Goal: Transaction & Acquisition: Book appointment/travel/reservation

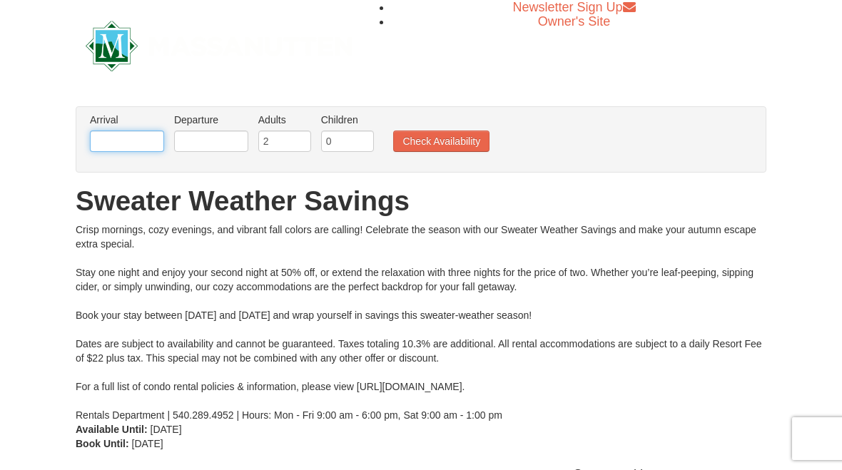
click at [162, 133] on input "text" at bounding box center [127, 141] width 74 height 21
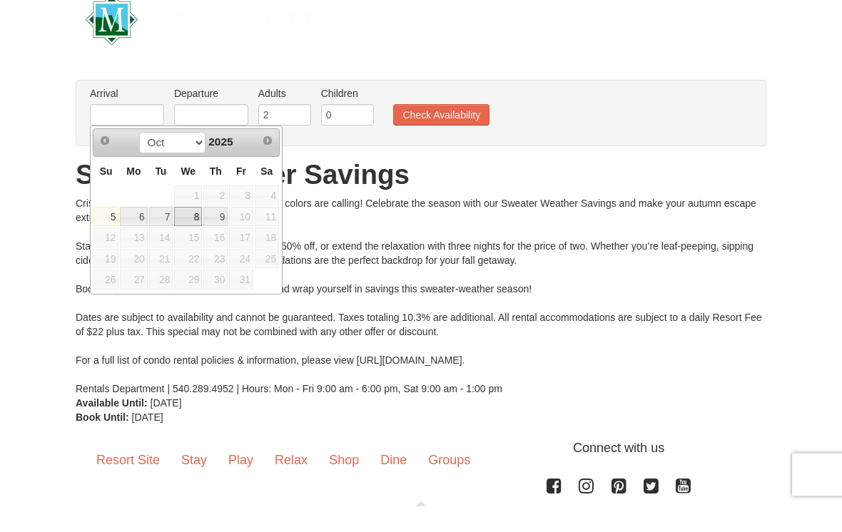
click at [190, 233] on link "8" at bounding box center [188, 243] width 28 height 20
type input "10/08/2025"
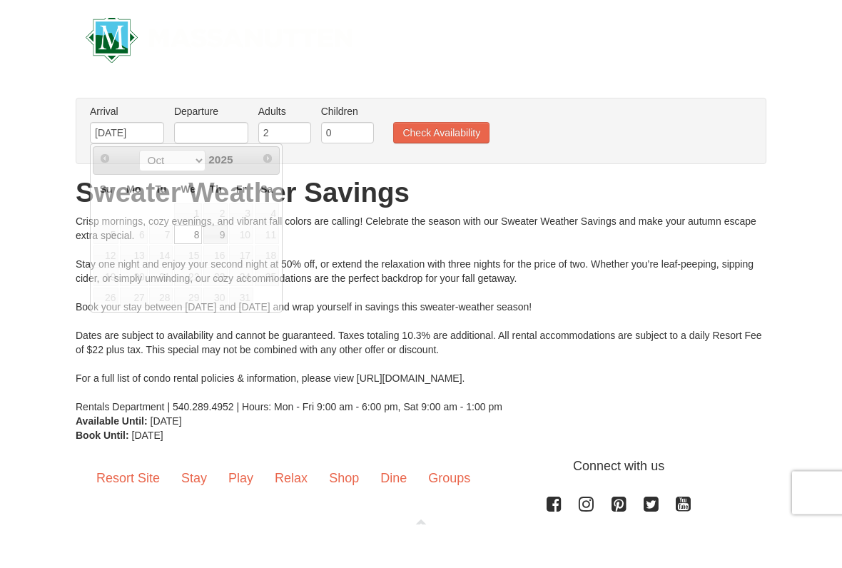
scroll to position [26, 0]
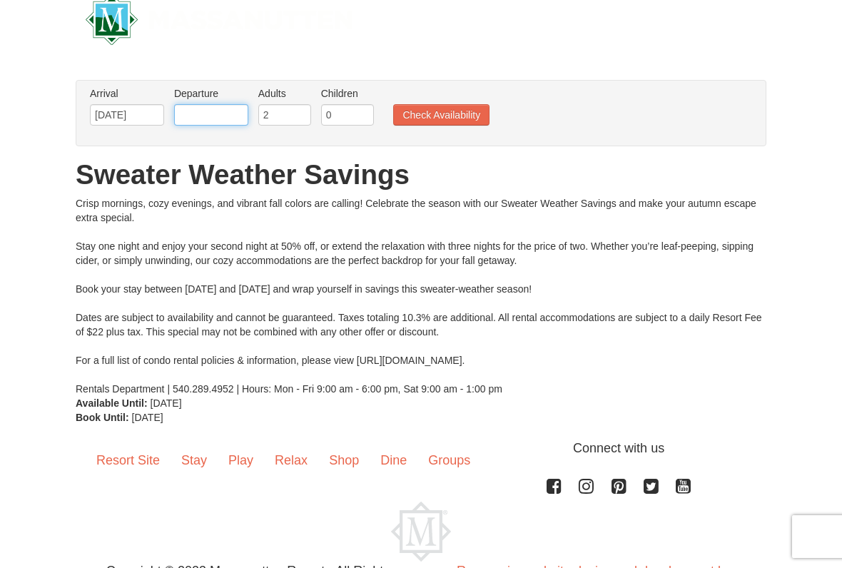
click at [235, 115] on input "text" at bounding box center [211, 114] width 74 height 21
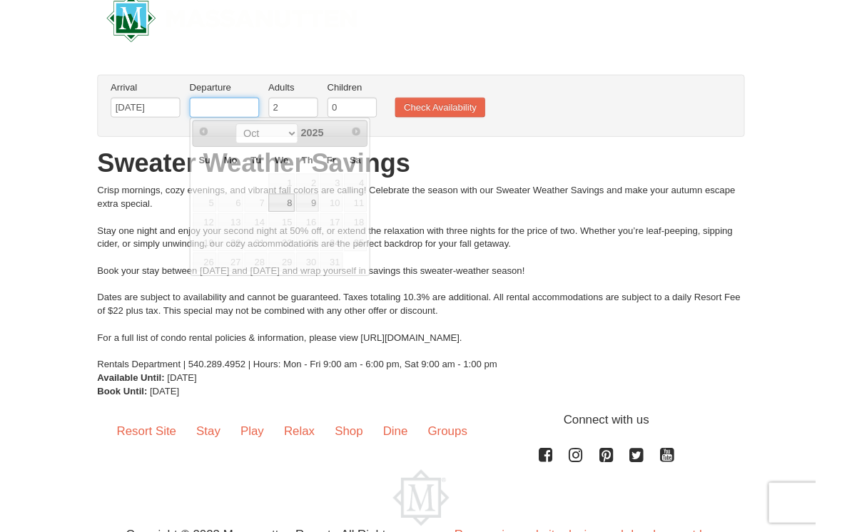
scroll to position [26, 0]
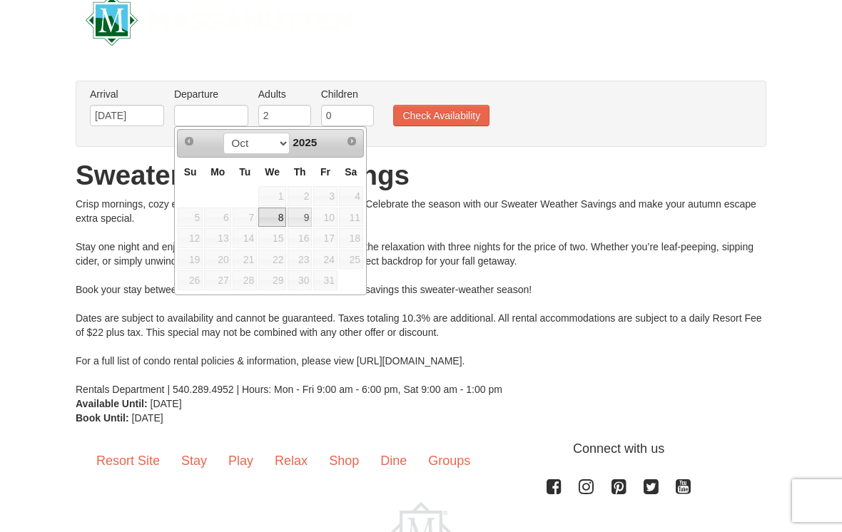
click at [354, 215] on span "11" at bounding box center [351, 218] width 24 height 20
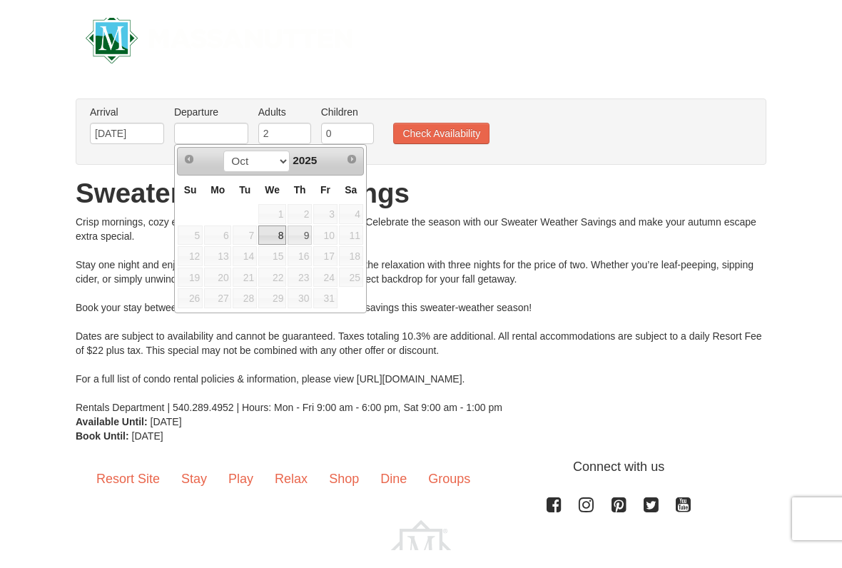
scroll to position [26, 0]
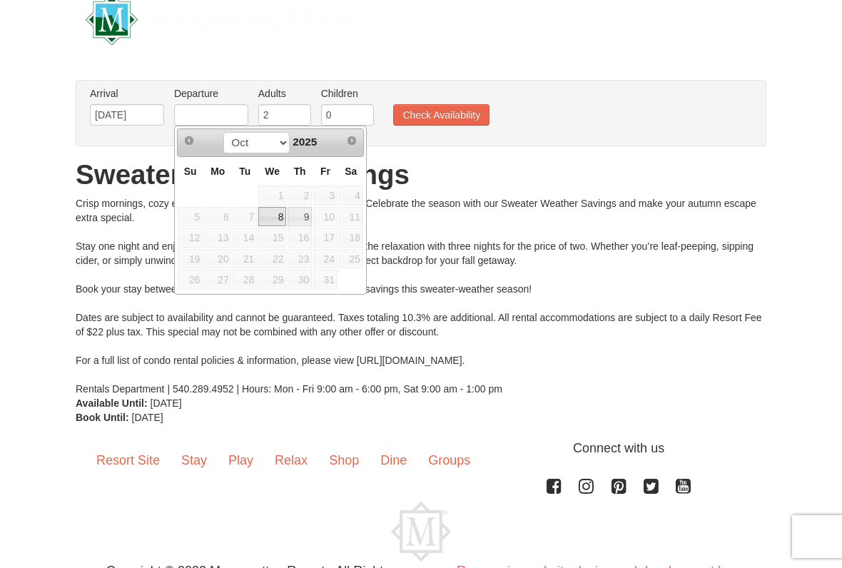
click at [330, 223] on span "10" at bounding box center [325, 217] width 24 height 20
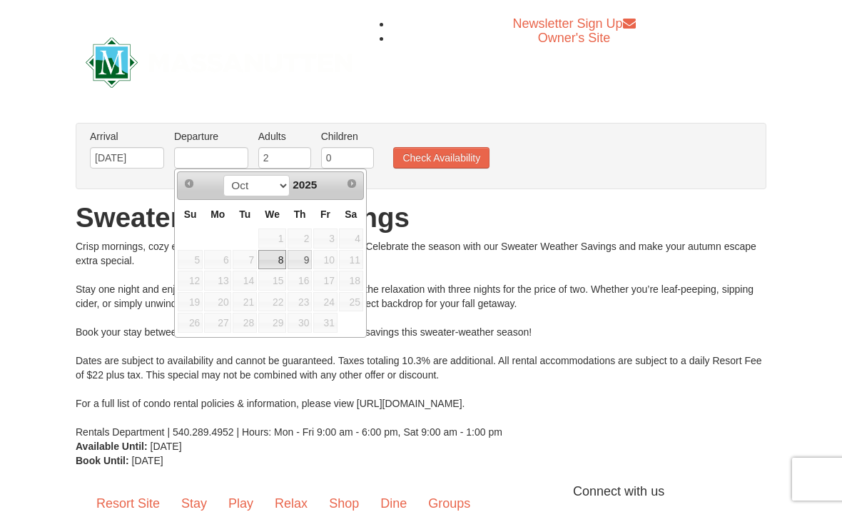
scroll to position [6, 0]
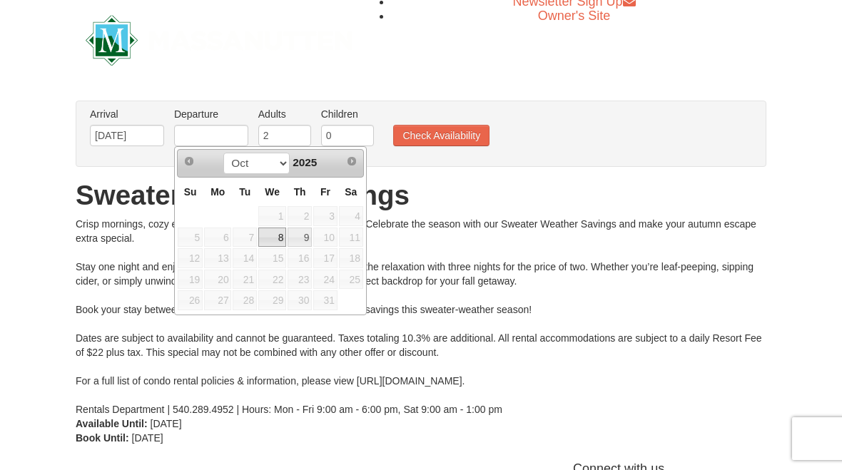
click at [455, 136] on button "Check Availability" at bounding box center [441, 135] width 96 height 21
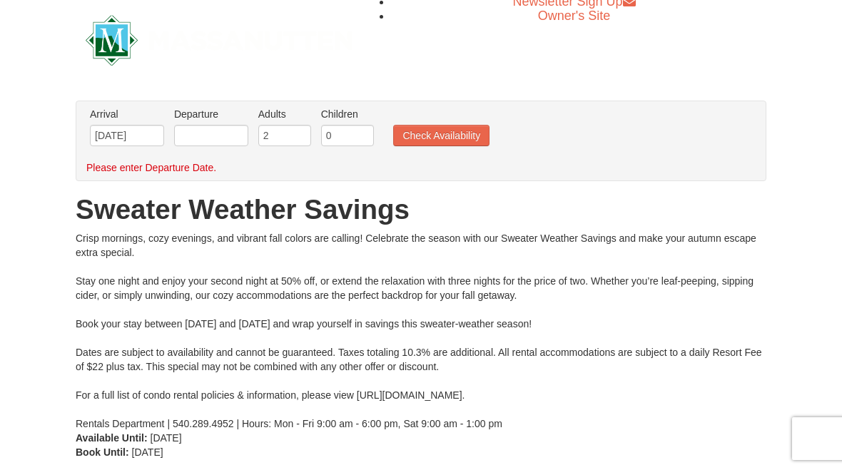
click at [453, 143] on button "Check Availability" at bounding box center [441, 135] width 96 height 21
click at [477, 140] on button "Check Availability" at bounding box center [441, 135] width 96 height 21
click at [482, 139] on button "Check Availability" at bounding box center [441, 135] width 96 height 21
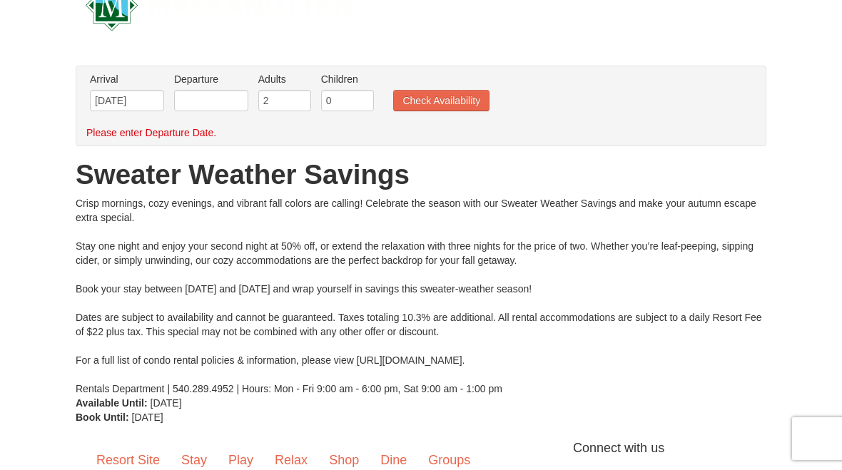
scroll to position [34, 0]
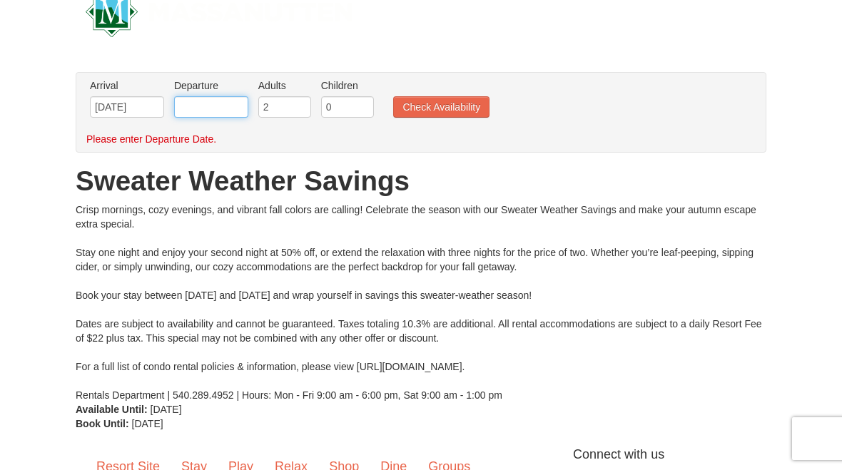
click at [220, 106] on input "text" at bounding box center [211, 106] width 74 height 21
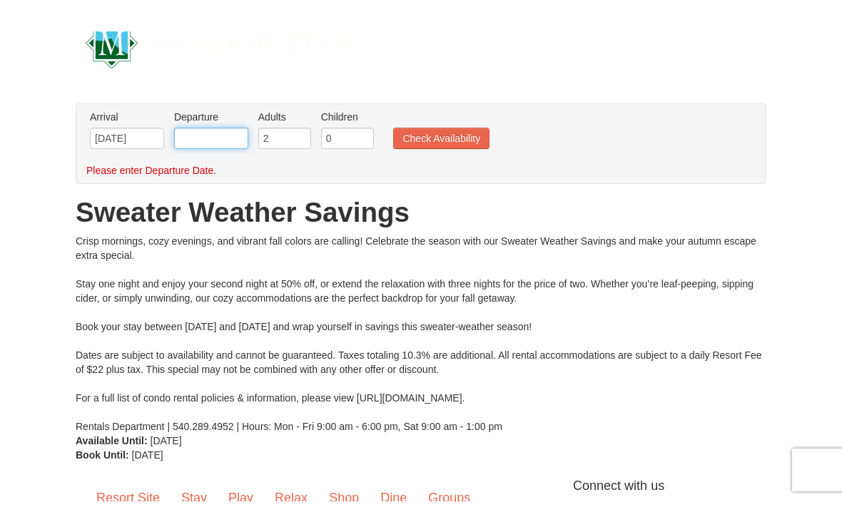
scroll to position [34, 0]
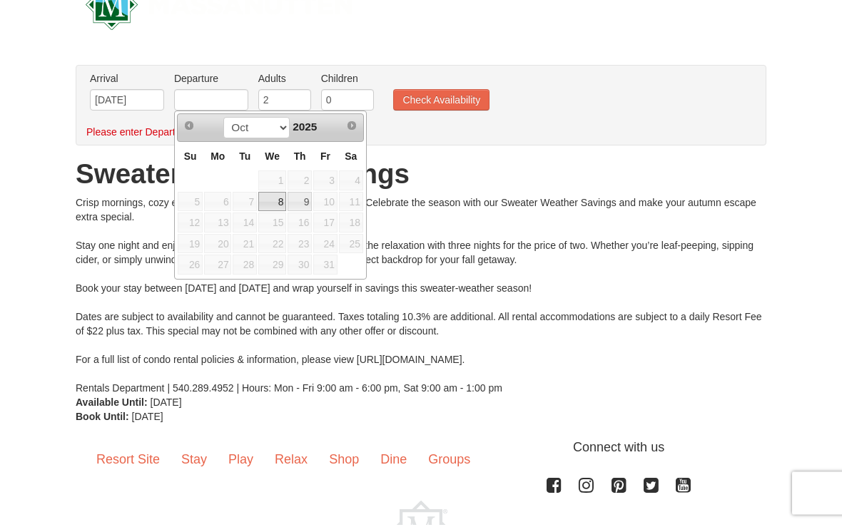
click at [326, 210] on span "10" at bounding box center [325, 210] width 24 height 20
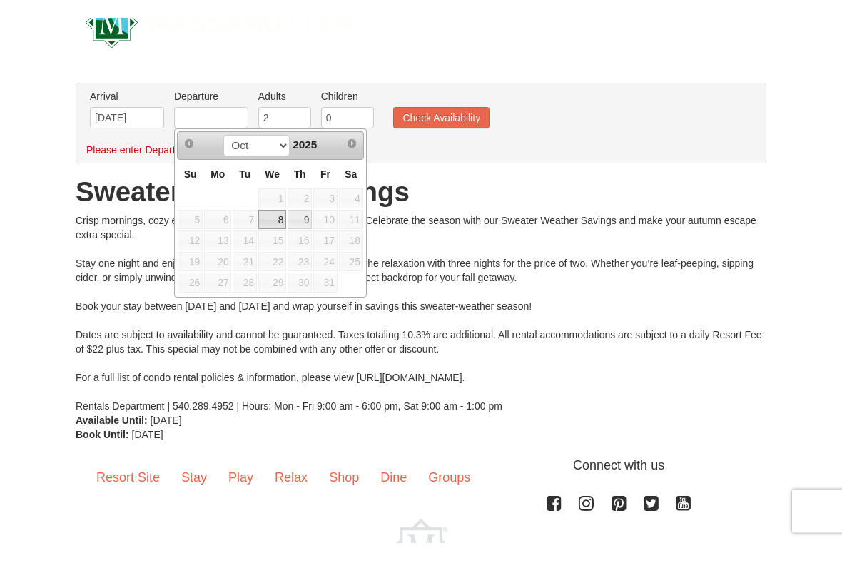
scroll to position [41, 0]
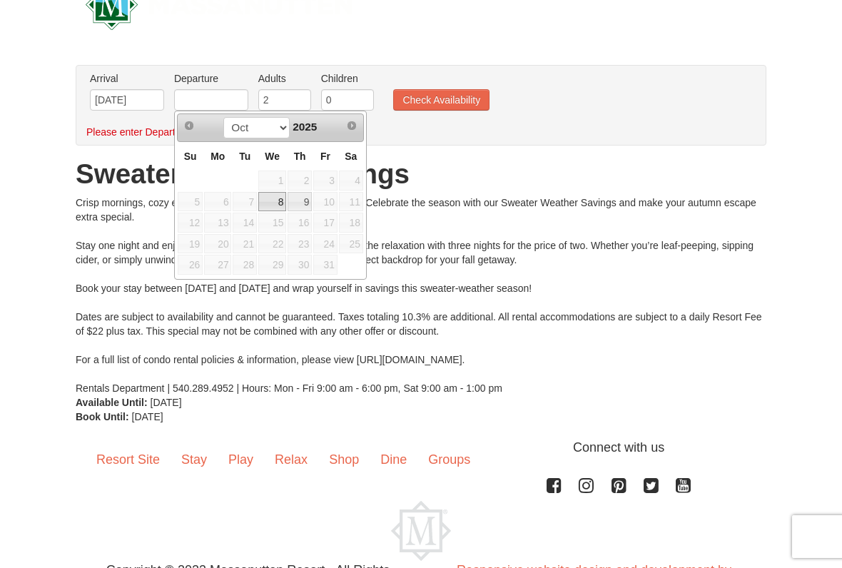
click at [335, 201] on span "10" at bounding box center [325, 202] width 24 height 20
click at [335, 200] on span "10" at bounding box center [325, 202] width 24 height 20
click at [328, 201] on span "10" at bounding box center [325, 202] width 24 height 20
click at [465, 106] on button "Check Availability" at bounding box center [441, 99] width 96 height 21
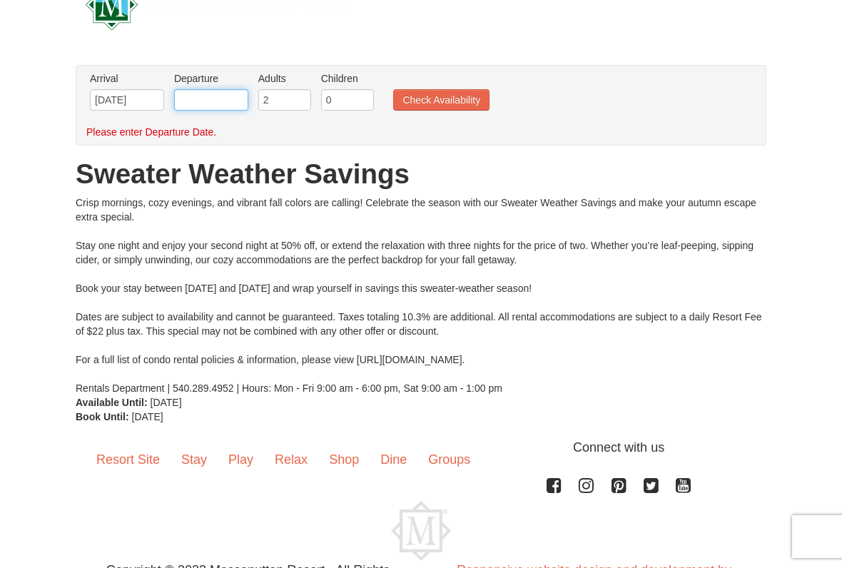
click at [211, 101] on input "text" at bounding box center [211, 99] width 74 height 21
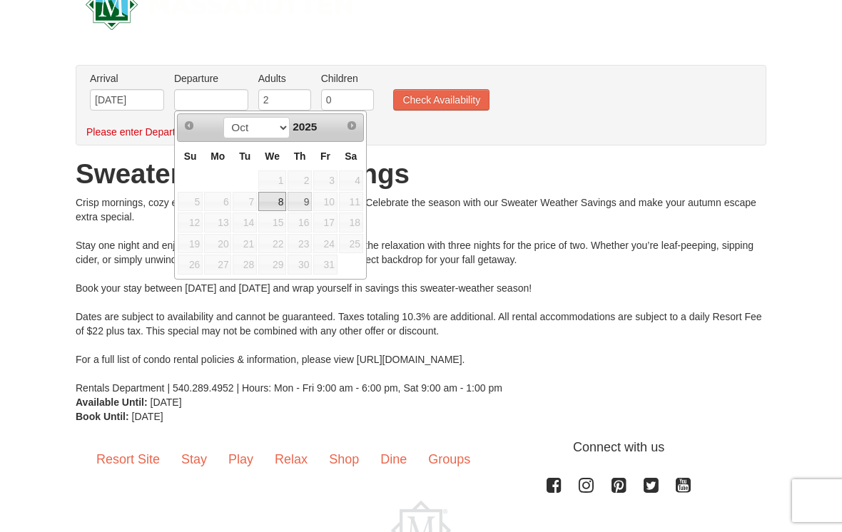
click at [191, 231] on span "12" at bounding box center [190, 223] width 25 height 20
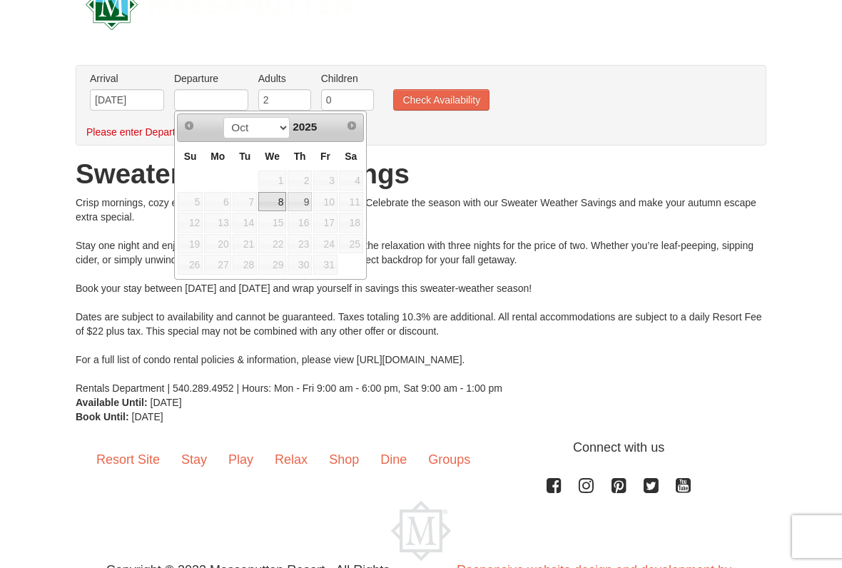
click at [302, 207] on link "9" at bounding box center [300, 202] width 24 height 20
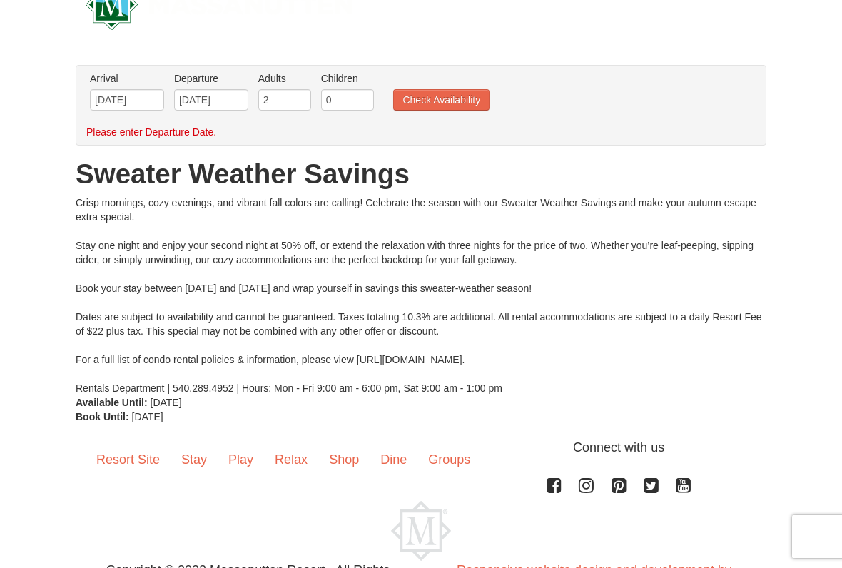
click at [451, 104] on button "Check Availability" at bounding box center [441, 99] width 96 height 21
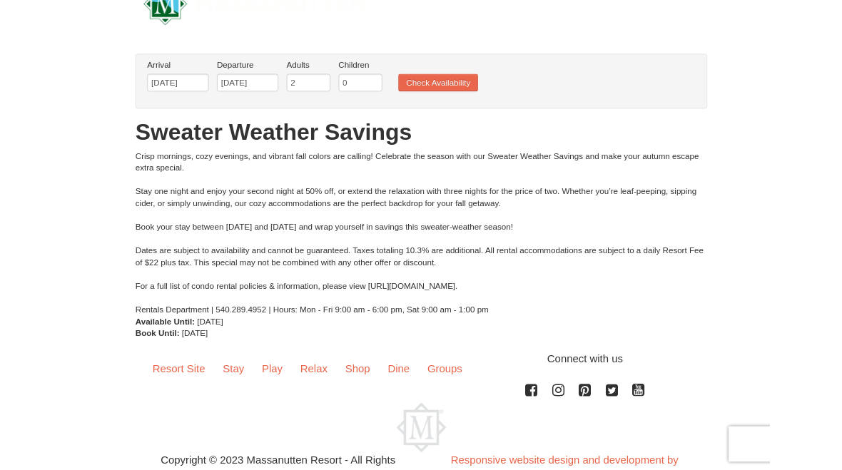
scroll to position [81, 0]
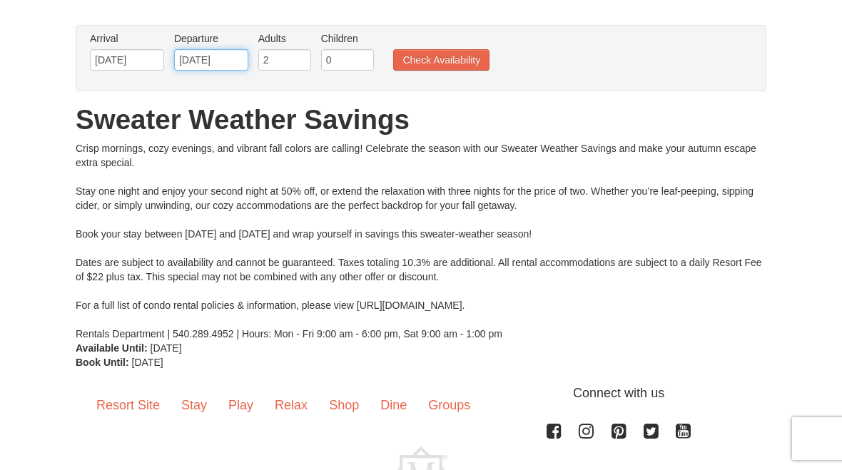
click at [237, 63] on input "[DATE]" at bounding box center [211, 59] width 74 height 21
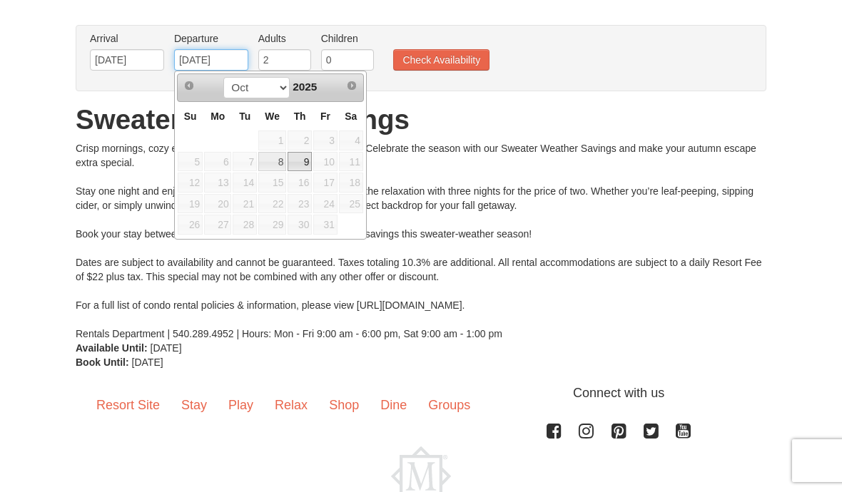
type input "[DATE]"
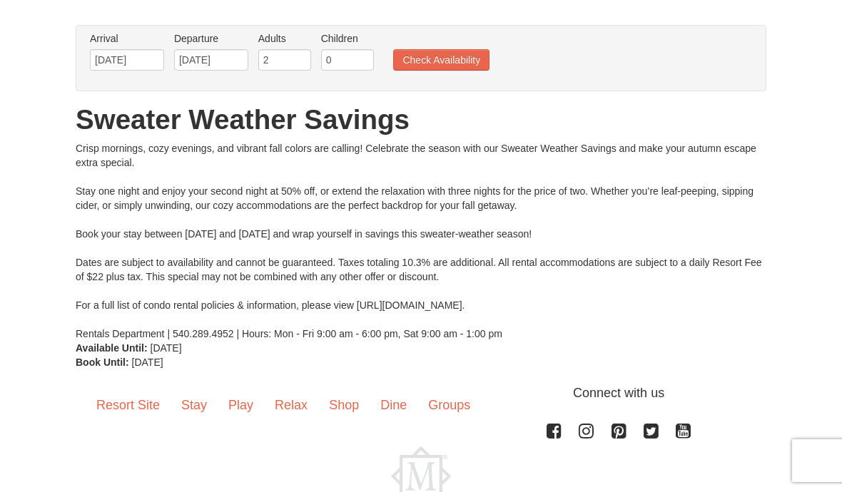
click at [460, 60] on button "Check Availability" at bounding box center [441, 59] width 96 height 21
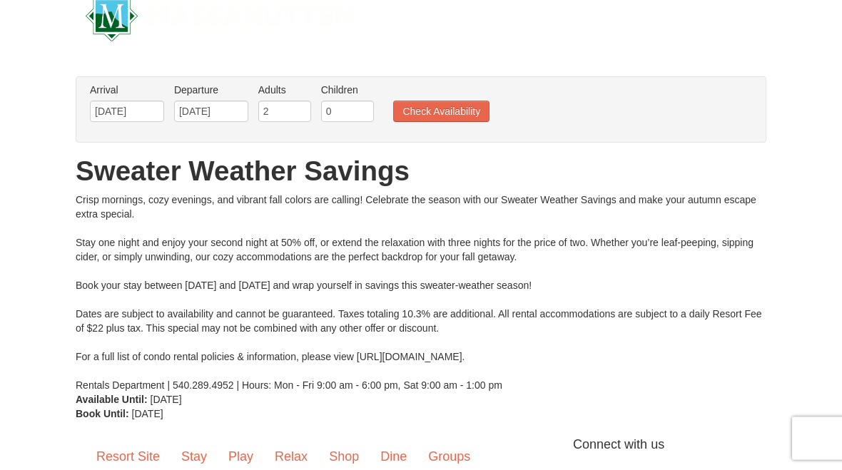
scroll to position [0, 0]
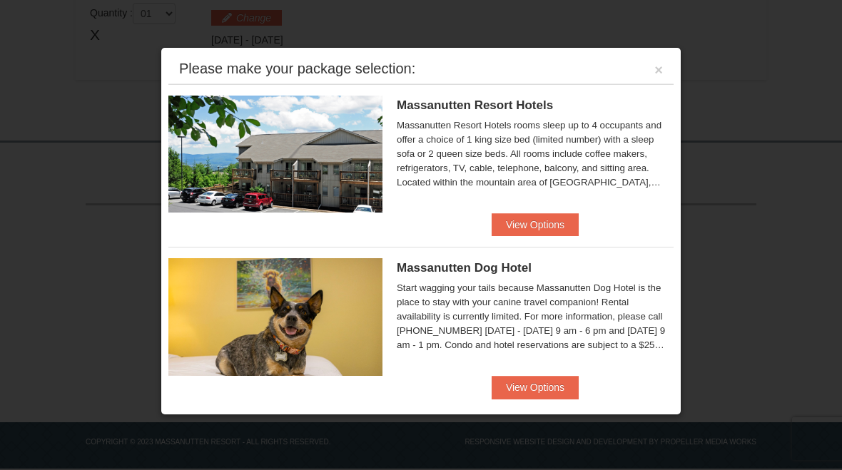
scroll to position [520, 0]
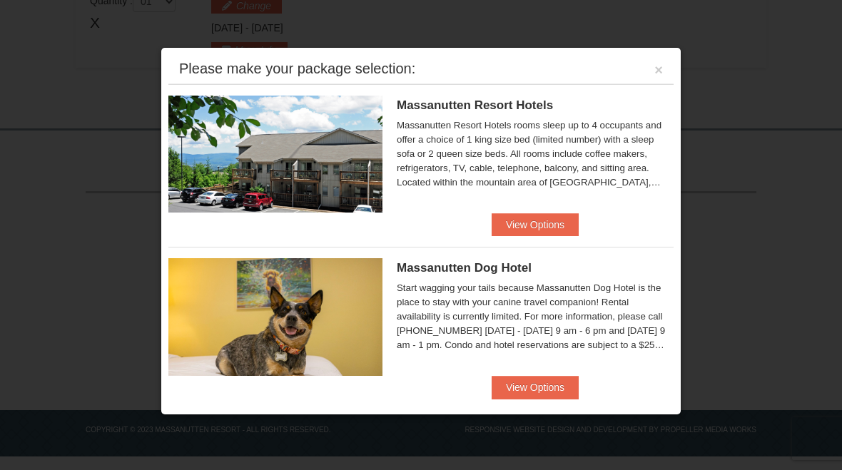
click at [562, 233] on button "View Options" at bounding box center [535, 224] width 87 height 23
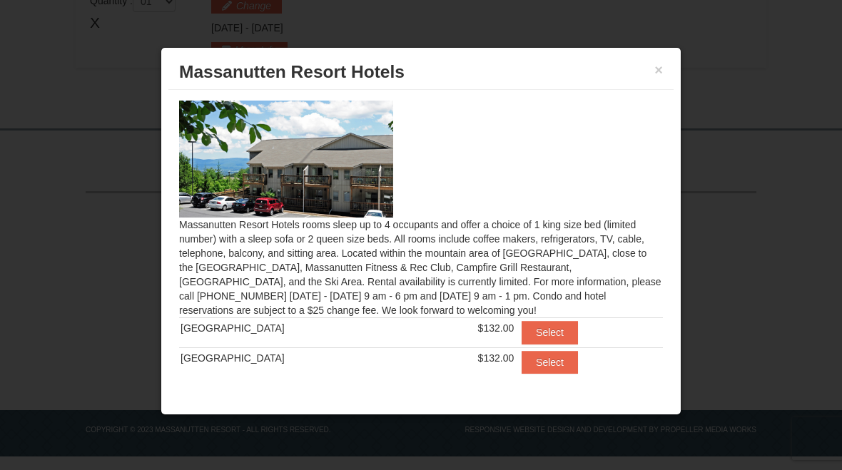
click at [540, 368] on button "Select" at bounding box center [550, 362] width 56 height 23
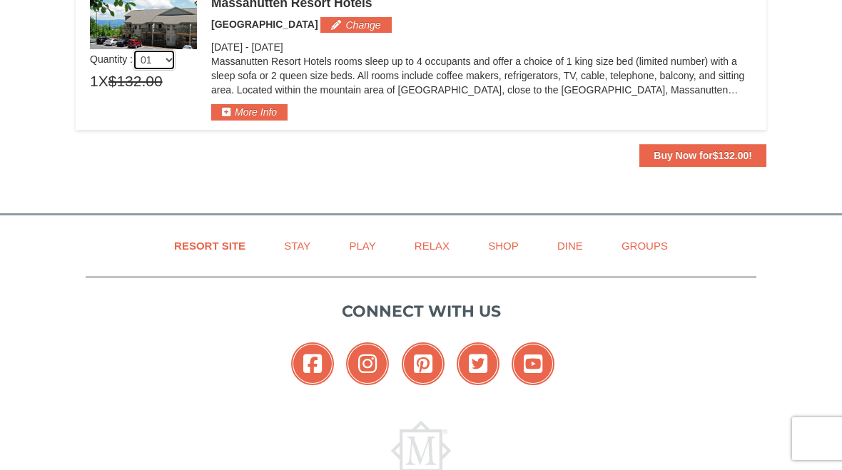
click at [170, 60] on select "01 02 03 04 05" at bounding box center [154, 59] width 43 height 21
select select "2"
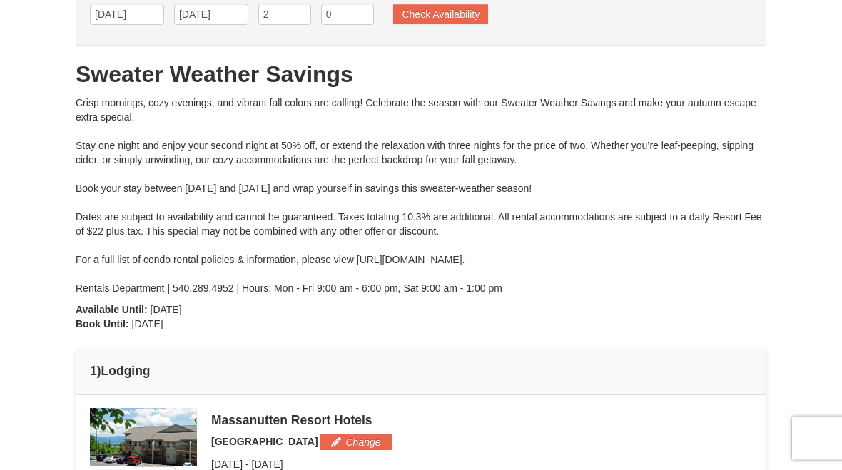
scroll to position [0, 0]
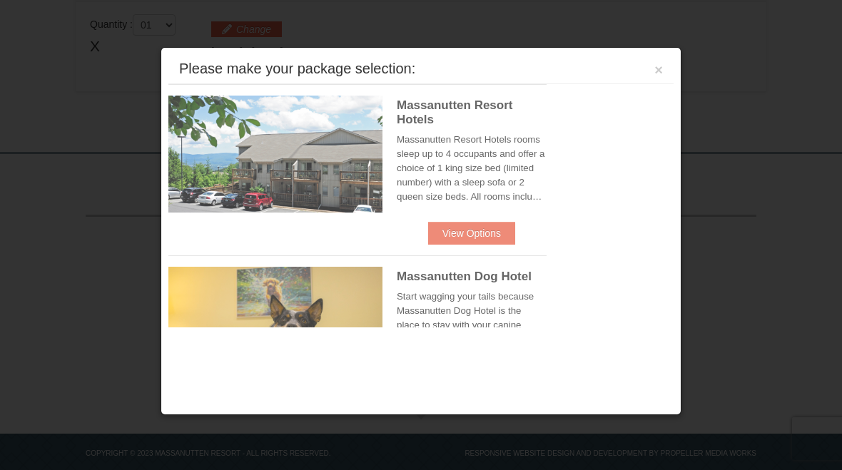
scroll to position [507, 0]
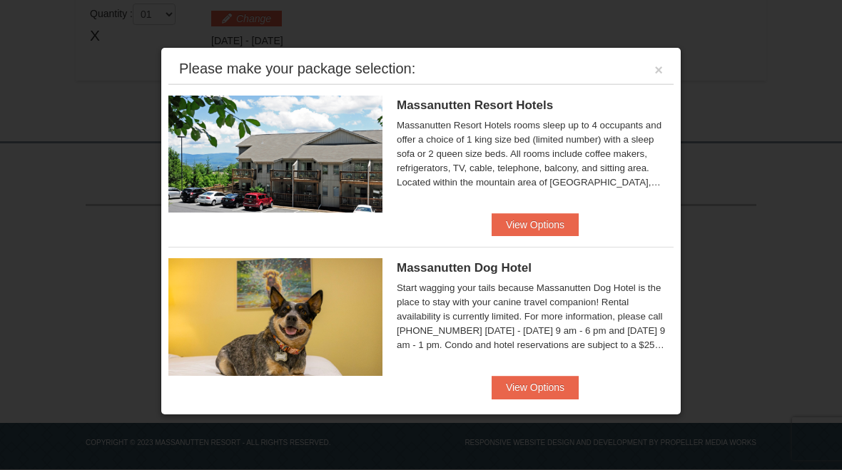
click at [556, 218] on button "View Options" at bounding box center [535, 224] width 87 height 23
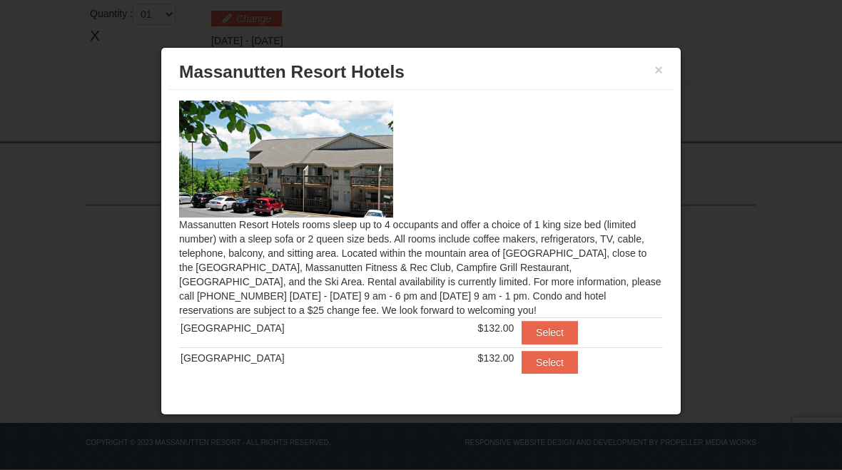
click at [541, 365] on button "Select" at bounding box center [550, 362] width 56 height 23
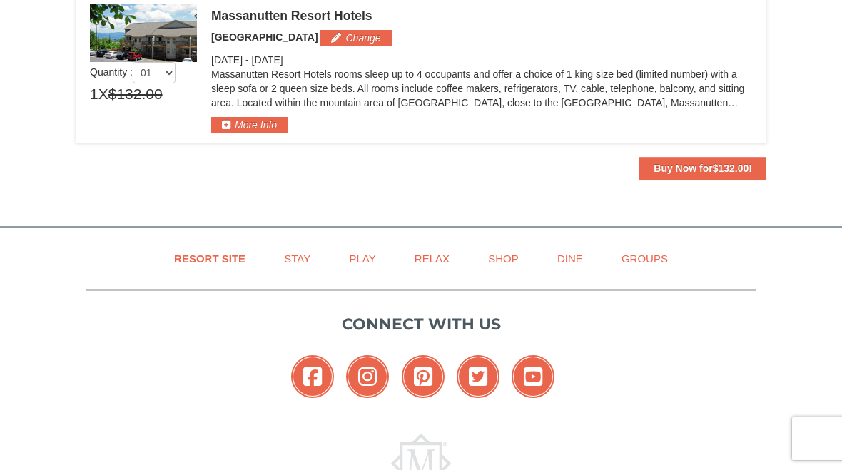
click at [269, 131] on button "More Info" at bounding box center [249, 125] width 76 height 16
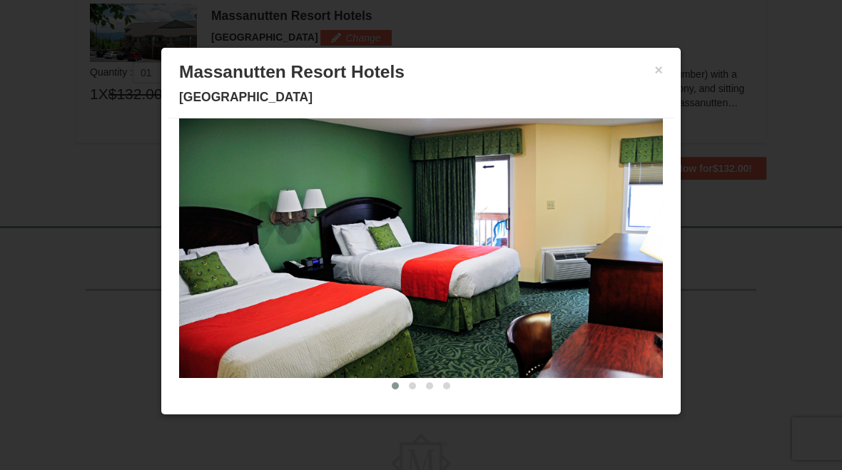
scroll to position [56, 0]
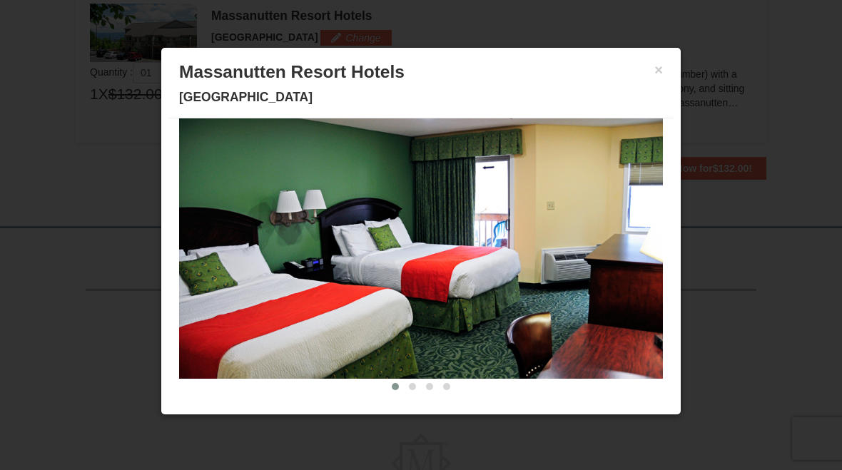
click at [418, 382] on button at bounding box center [412, 387] width 17 height 14
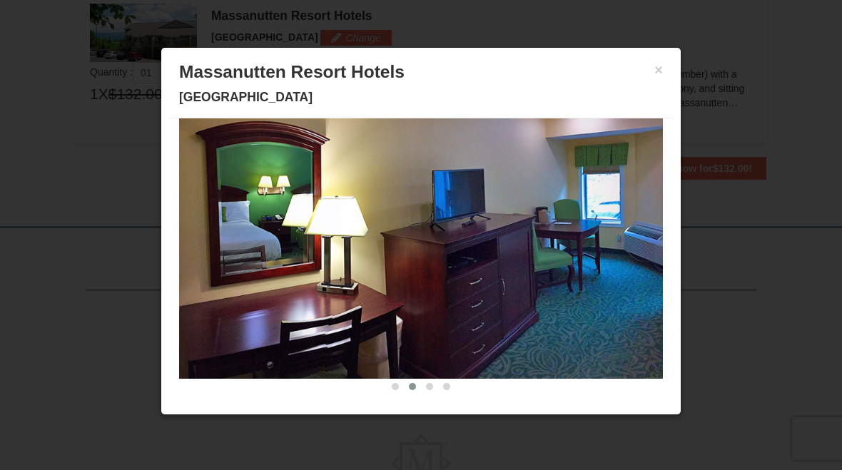
click at [417, 381] on button at bounding box center [412, 387] width 17 height 14
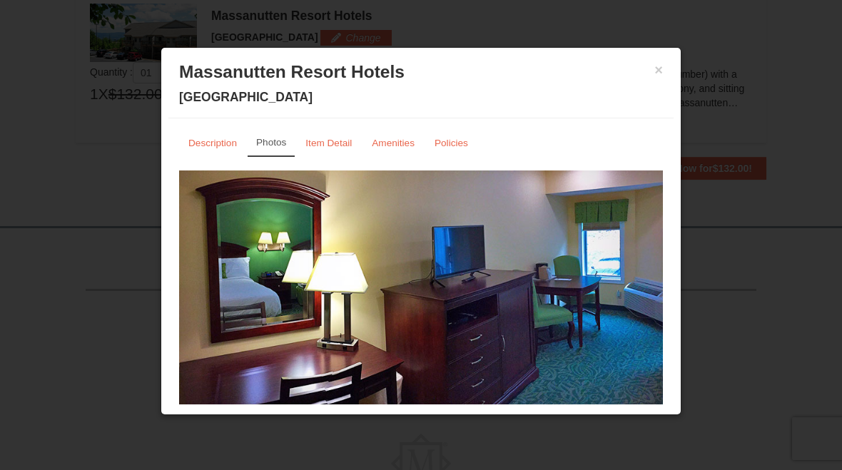
scroll to position [0, 0]
click at [658, 77] on button "×" at bounding box center [658, 70] width 9 height 14
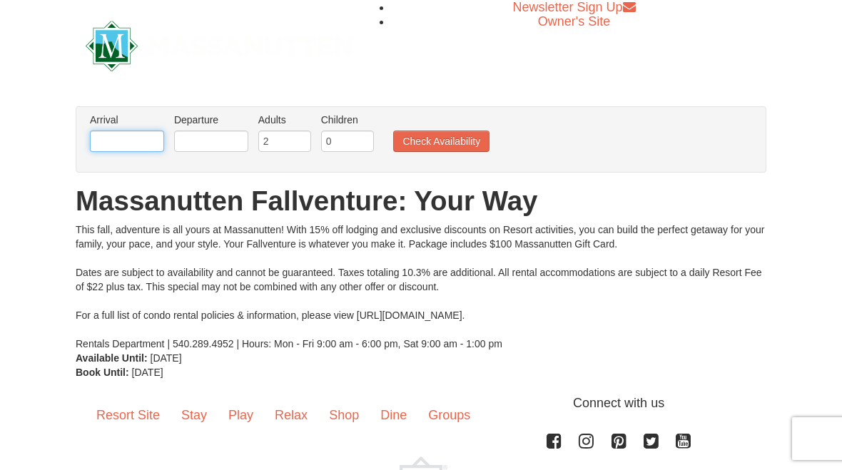
click at [138, 136] on input "text" at bounding box center [127, 141] width 74 height 21
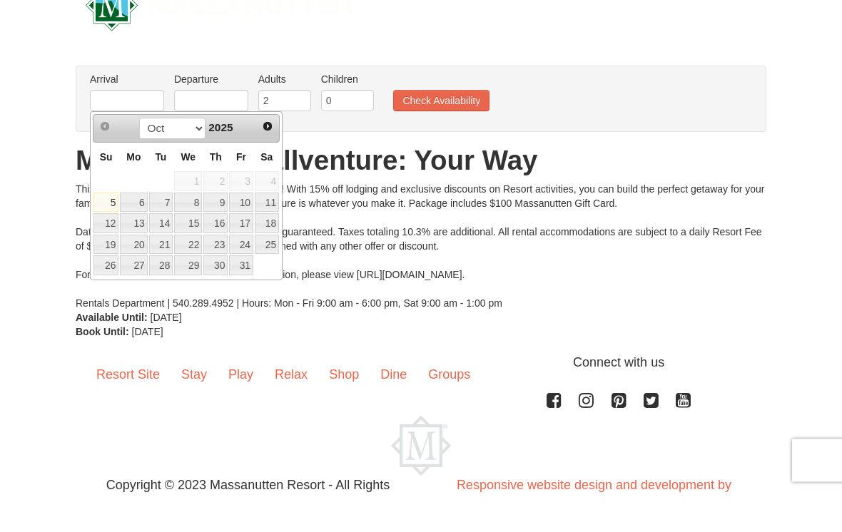
click at [271, 233] on link "11" at bounding box center [267, 243] width 24 height 20
type input "10/11/2025"
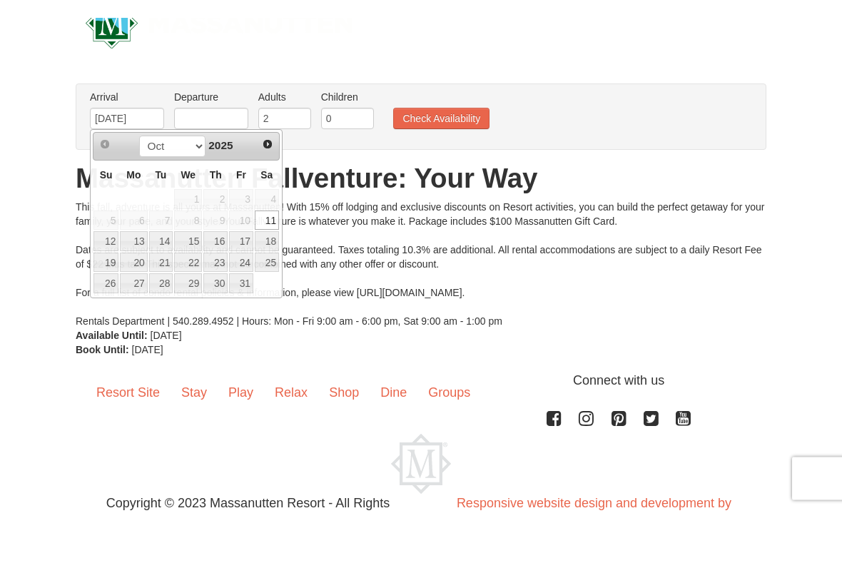
scroll to position [14, 0]
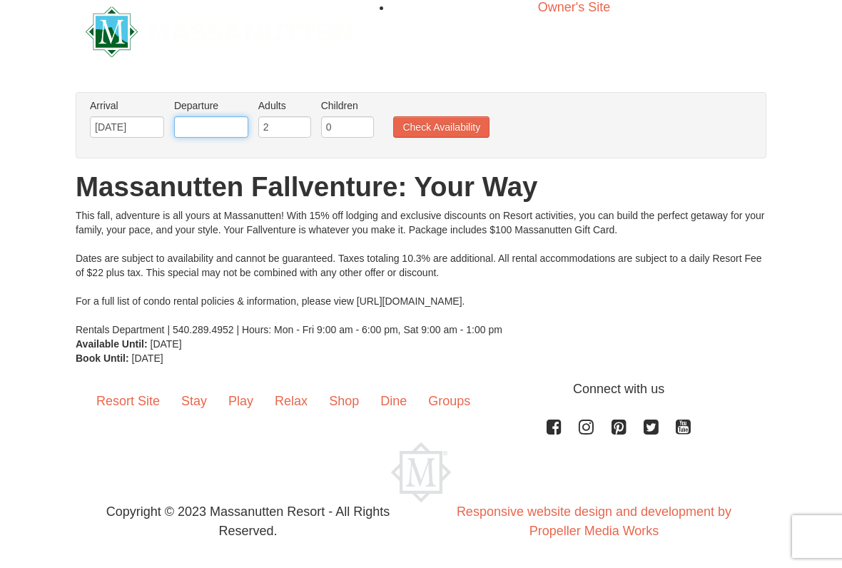
click at [213, 135] on input "text" at bounding box center [211, 126] width 74 height 21
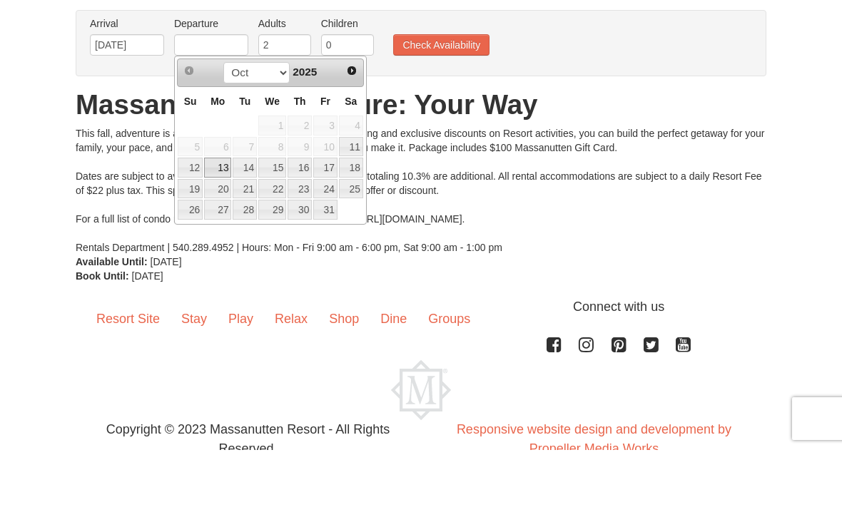
click at [228, 240] on link "13" at bounding box center [217, 250] width 27 height 20
type input "10/13/2025"
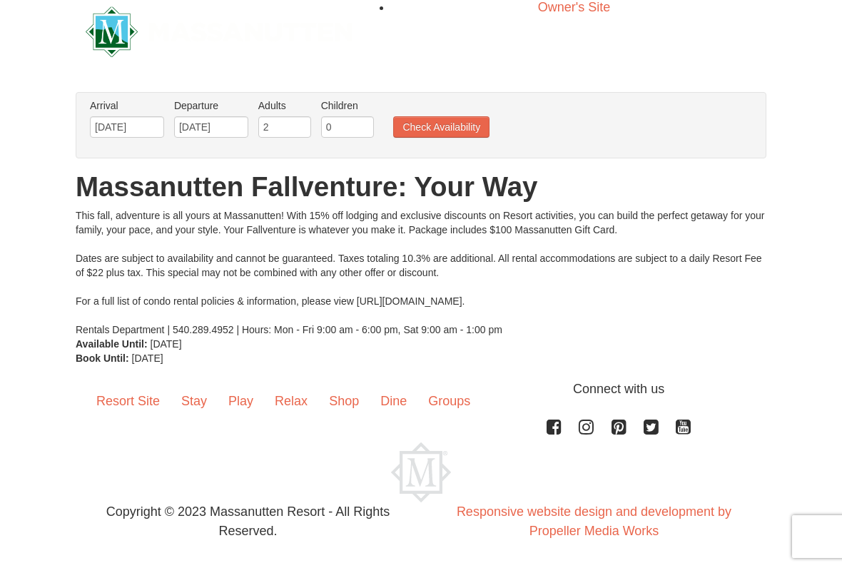
click at [458, 131] on button "Check Availability" at bounding box center [441, 126] width 96 height 21
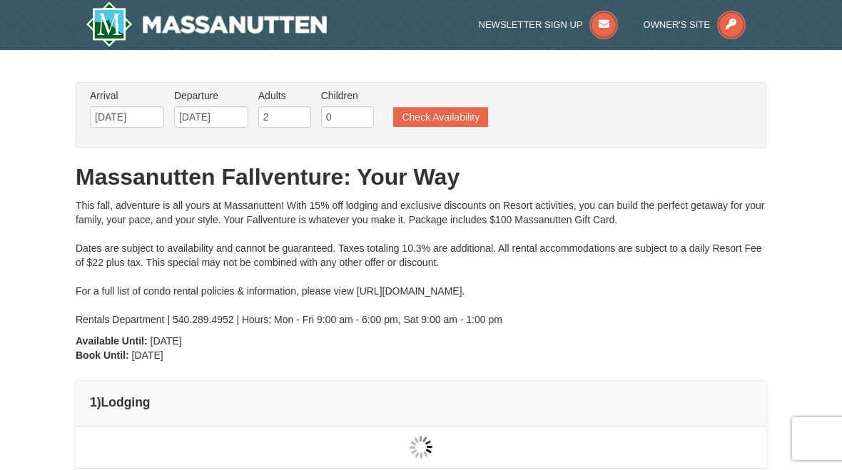
type input "[DATE]"
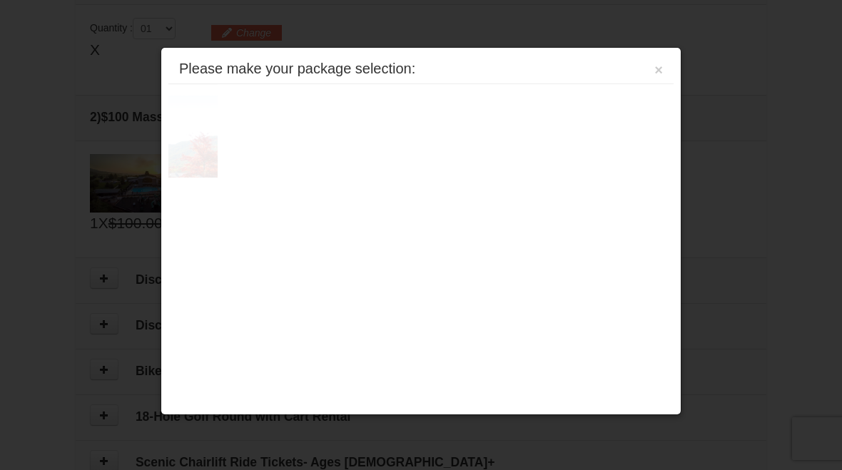
scroll to position [436, 0]
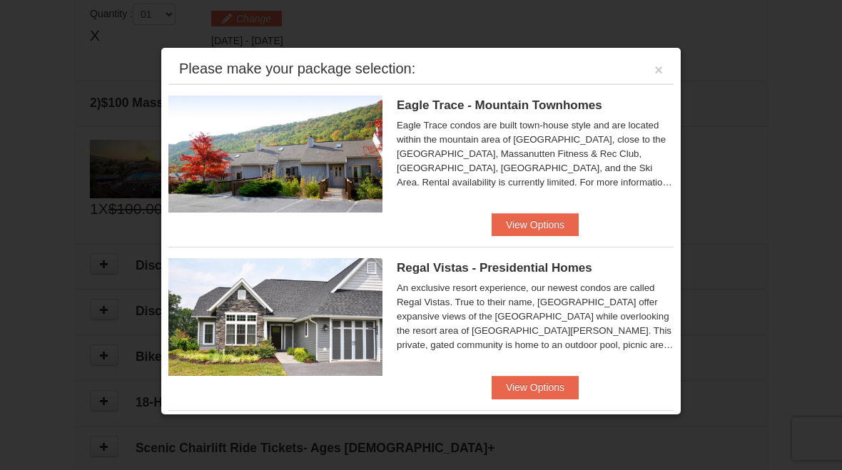
click at [562, 227] on button "View Options" at bounding box center [535, 224] width 87 height 23
